Goal: Check status: Check status

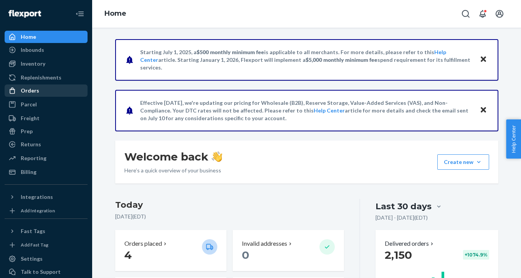
click at [63, 94] on div "Orders" at bounding box center [45, 90] width 81 height 11
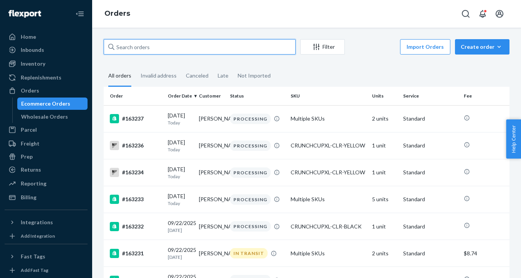
click at [161, 46] on input "text" at bounding box center [200, 46] width 192 height 15
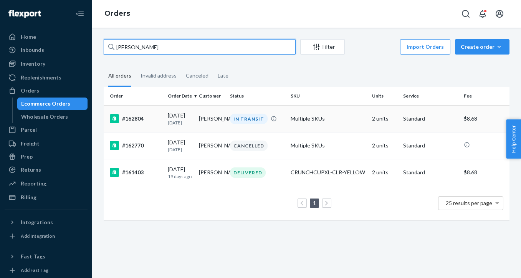
type input "[PERSON_NAME]"
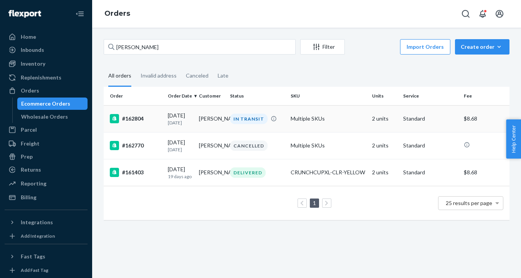
click at [223, 126] on td "[PERSON_NAME]" at bounding box center [211, 118] width 31 height 27
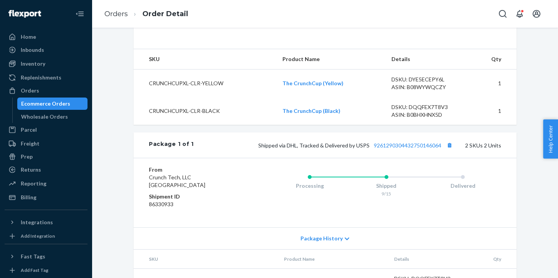
scroll to position [330, 0]
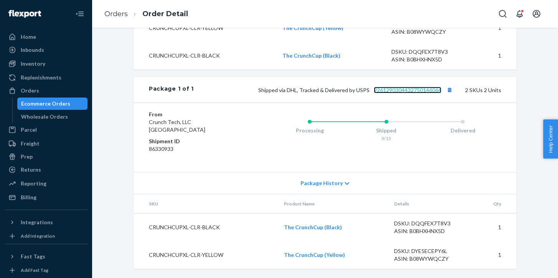
click at [402, 89] on link "9261290304432750146064" at bounding box center [408, 90] width 68 height 7
